Goal: Use online tool/utility: Utilize a website feature to perform a specific function

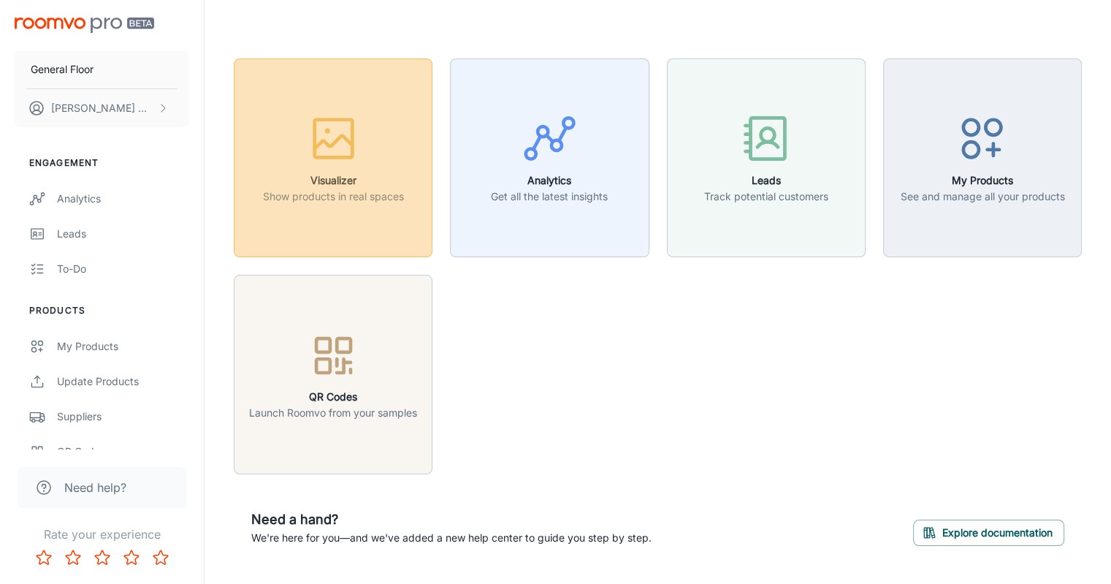
click at [327, 187] on h6 "Visualizer" at bounding box center [333, 180] width 141 height 16
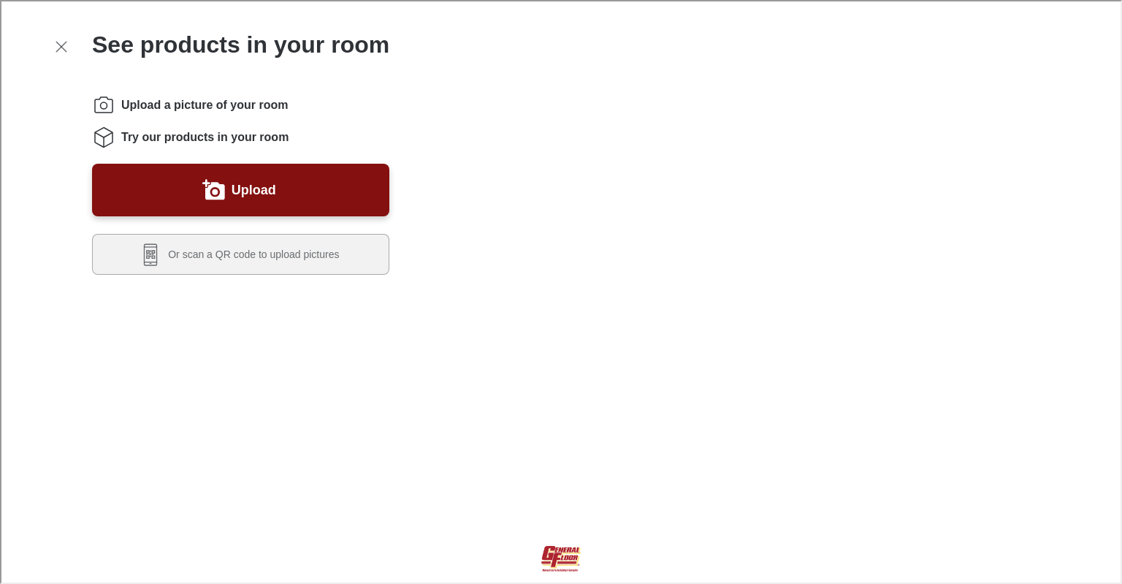
scroll to position [292, 0]
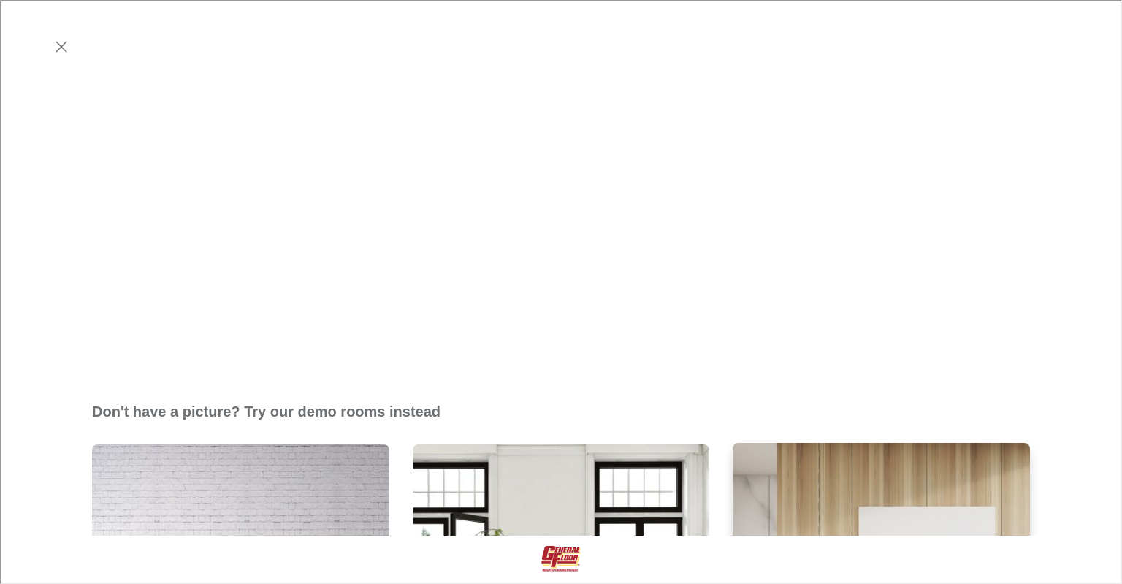
click at [786, 441] on img "Elegant Bedroom" at bounding box center [881, 592] width 300 height 302
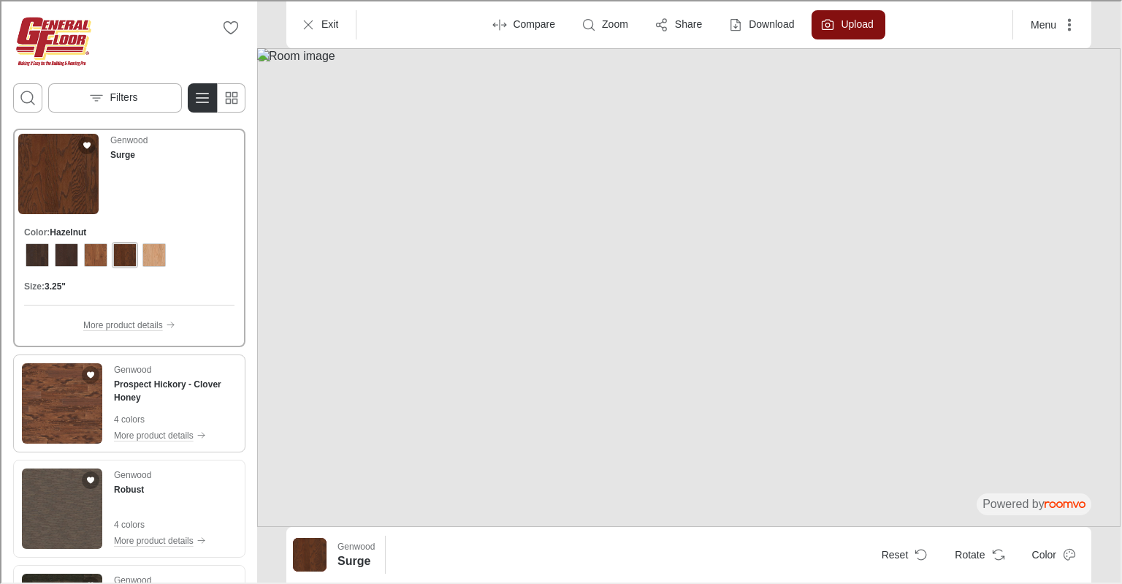
click at [72, 405] on img "See Prospect Hickory in the room" at bounding box center [60, 402] width 80 height 80
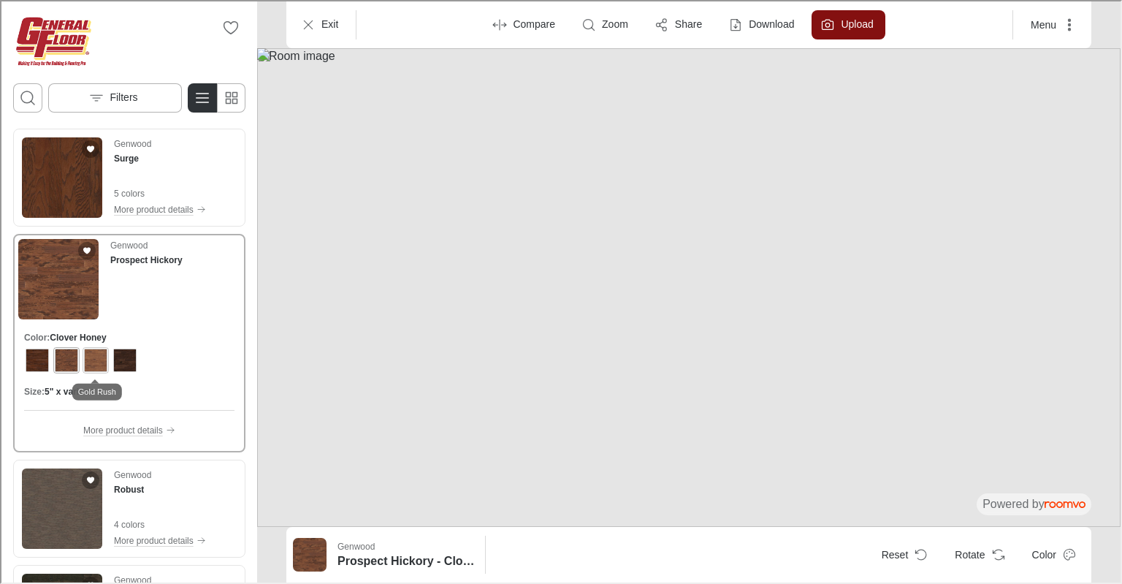
click at [94, 360] on div "View color format Gold Rush" at bounding box center [94, 358] width 23 height 23
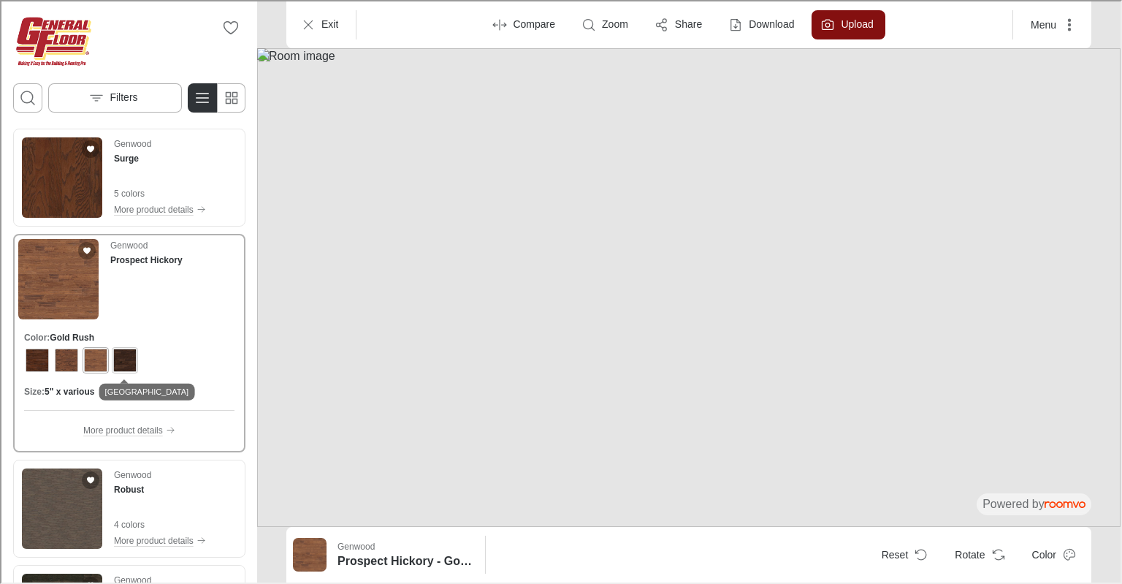
click at [130, 362] on div "View color format River House" at bounding box center [123, 358] width 23 height 23
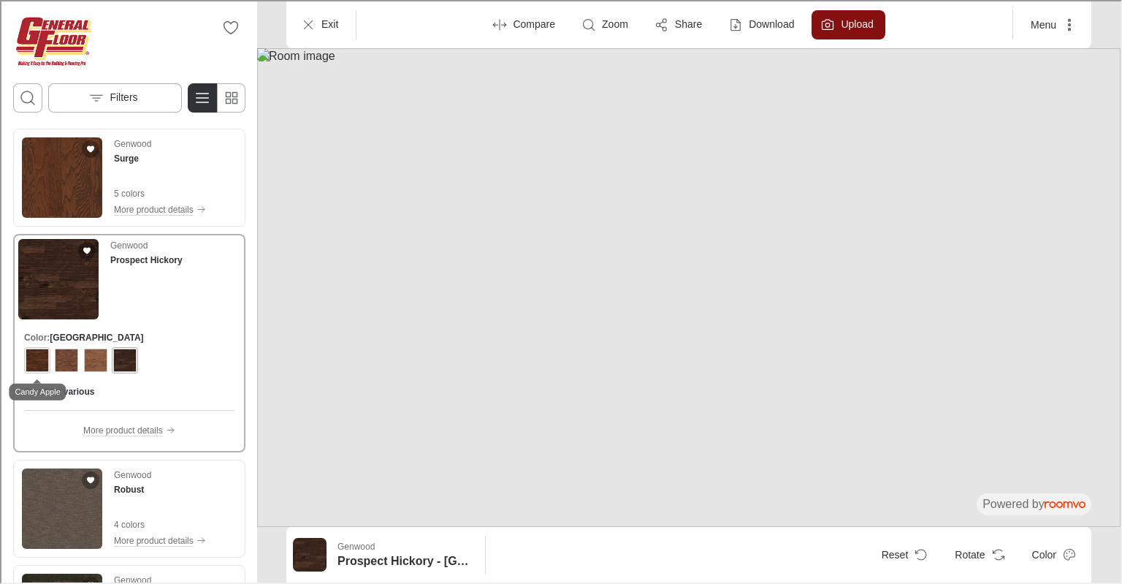
click at [30, 361] on div "View color format Candy Apple" at bounding box center [35, 358] width 23 height 23
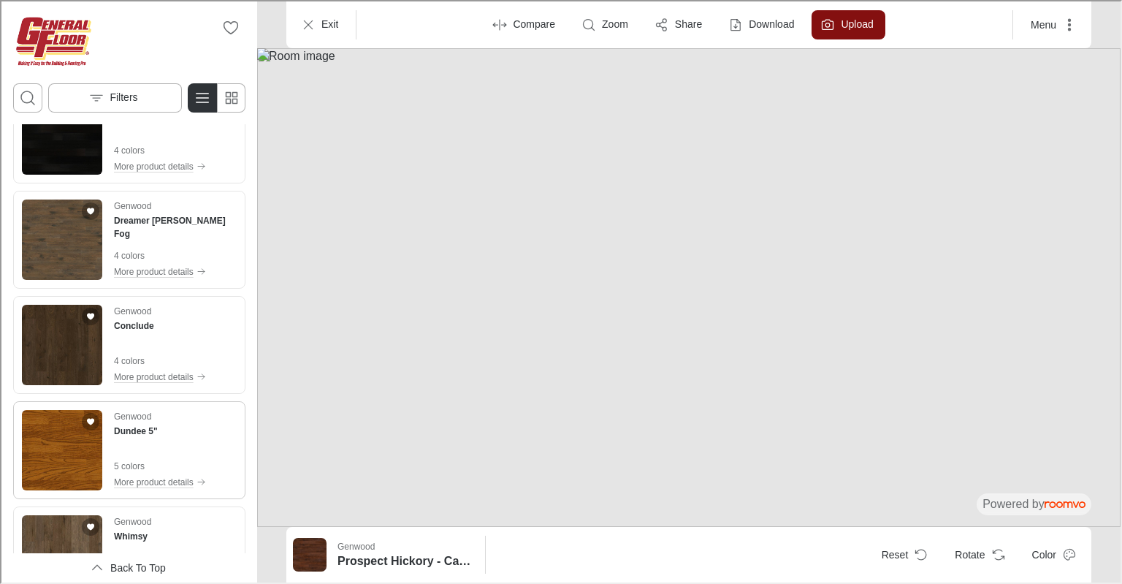
scroll to position [803, 0]
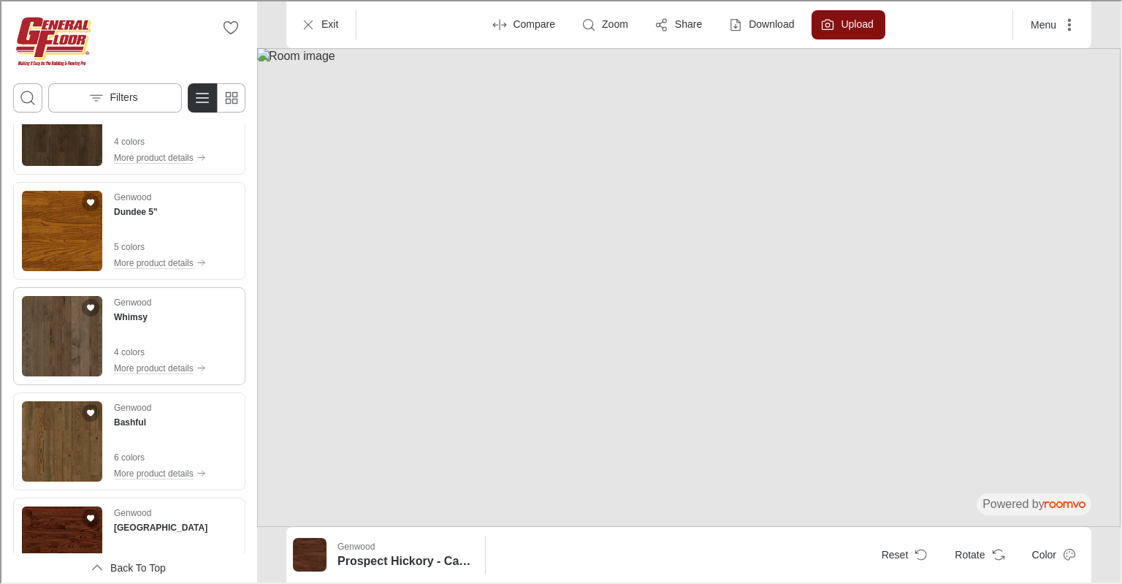
click at [61, 344] on img "See Whimsy in the room" at bounding box center [60, 334] width 80 height 80
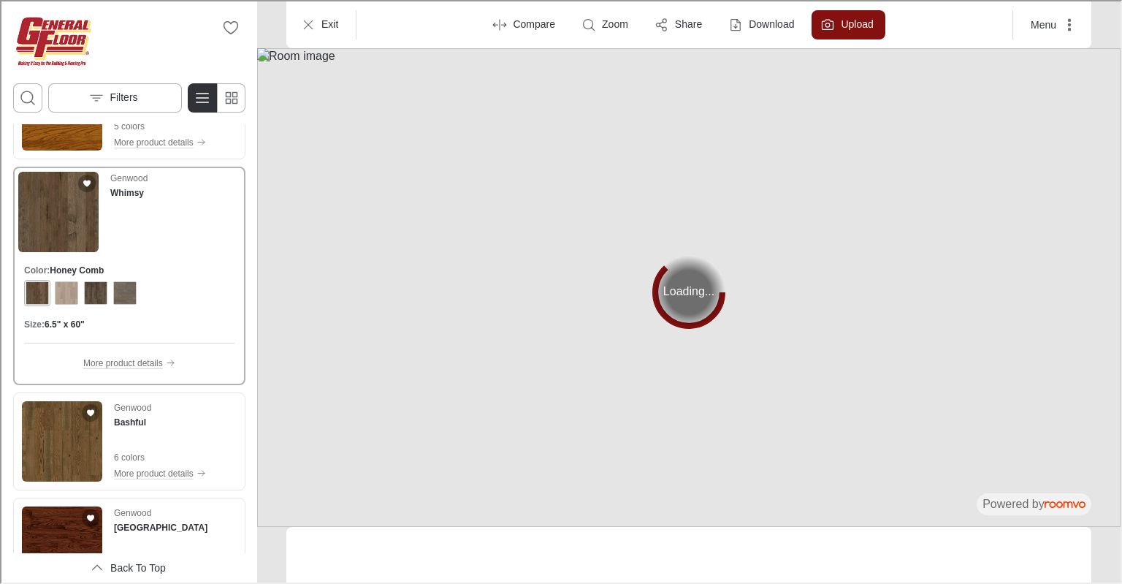
scroll to position [684, 0]
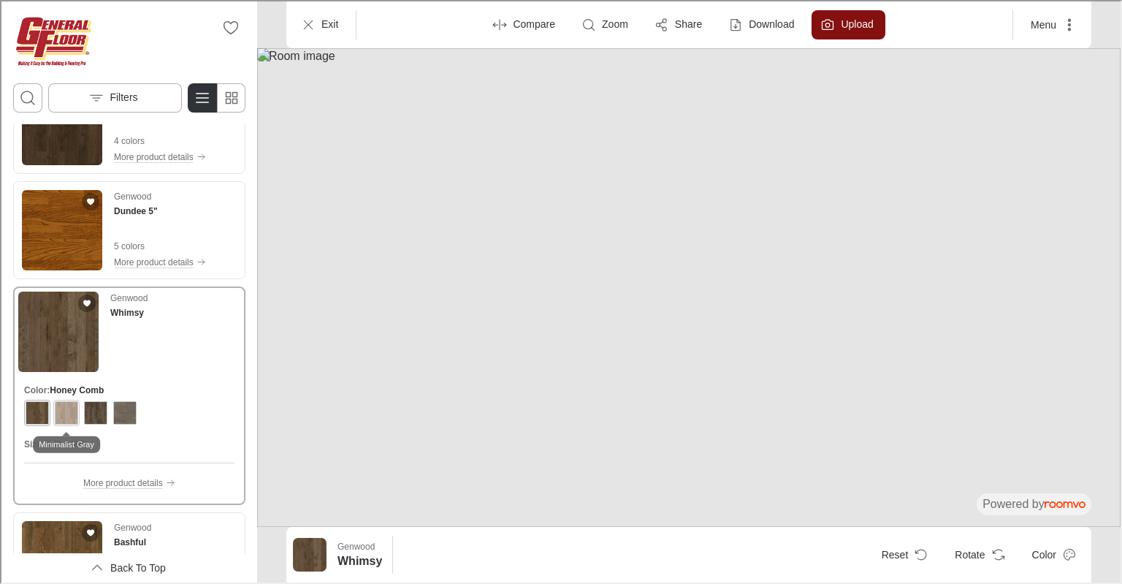
click at [69, 413] on div "View color format Minimalist Gray" at bounding box center [64, 410] width 23 height 23
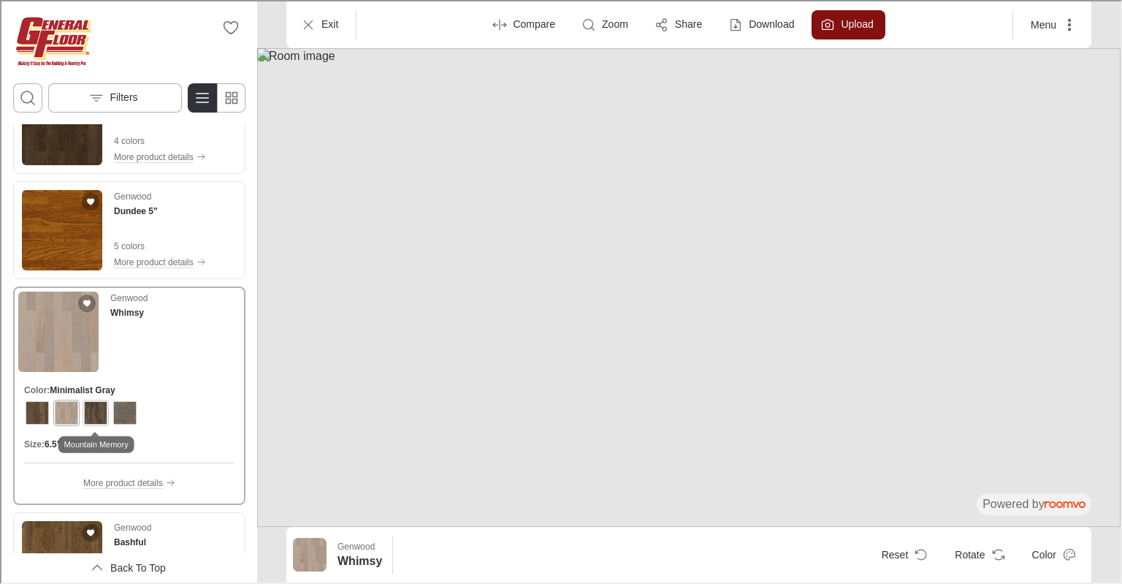
click at [96, 414] on div "View color format Mountain Memory" at bounding box center [94, 410] width 23 height 23
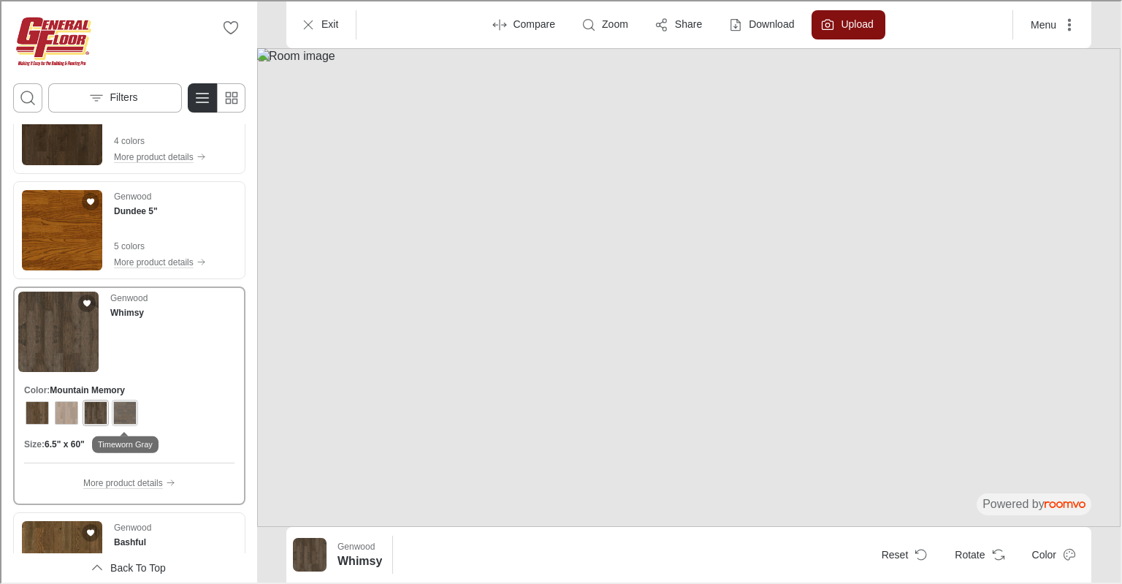
click at [134, 410] on button "View color format Timeworn Gray" at bounding box center [123, 411] width 26 height 26
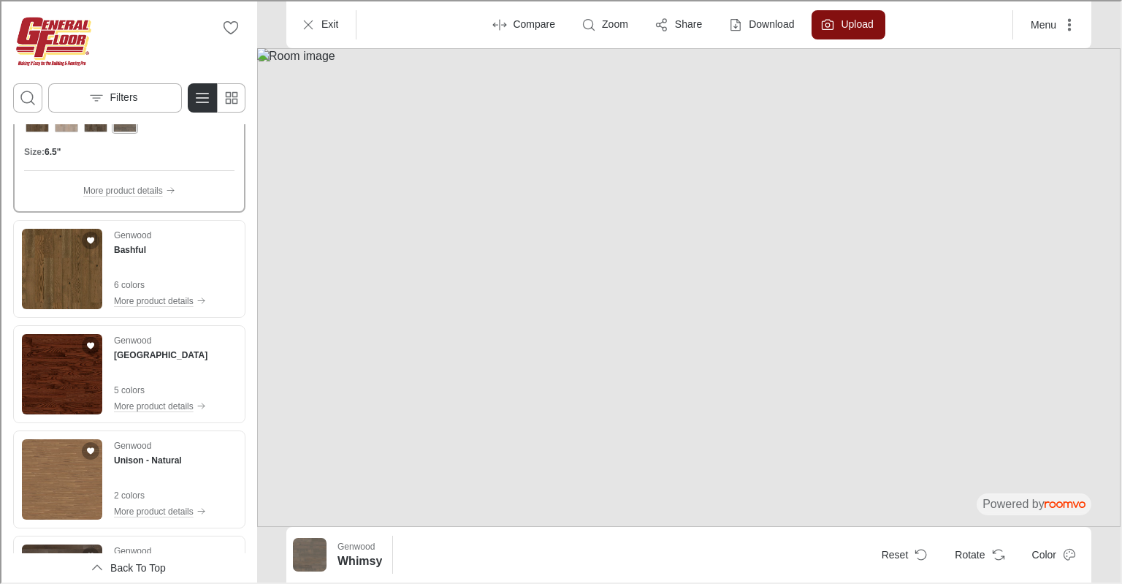
scroll to position [1341, 0]
